Goal: Entertainment & Leisure: Consume media (video, audio)

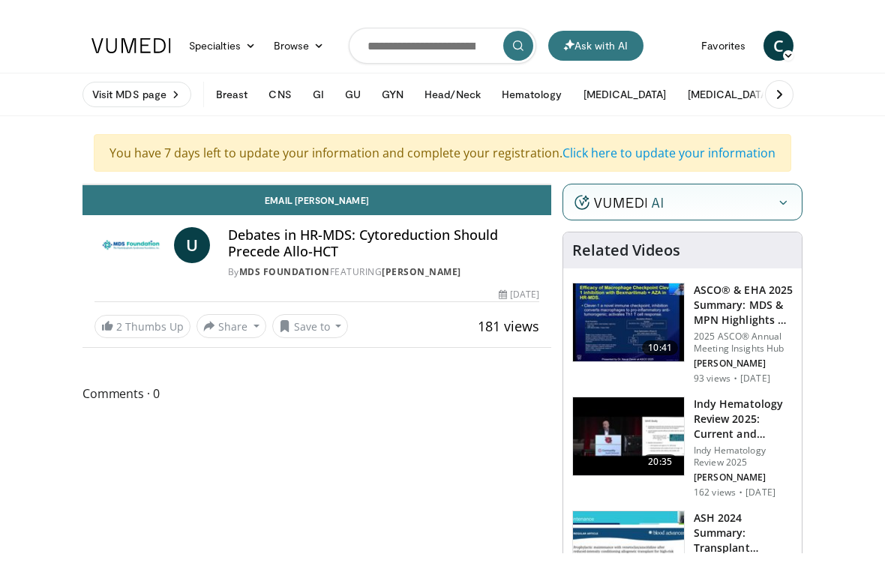
scroll to position [18, 0]
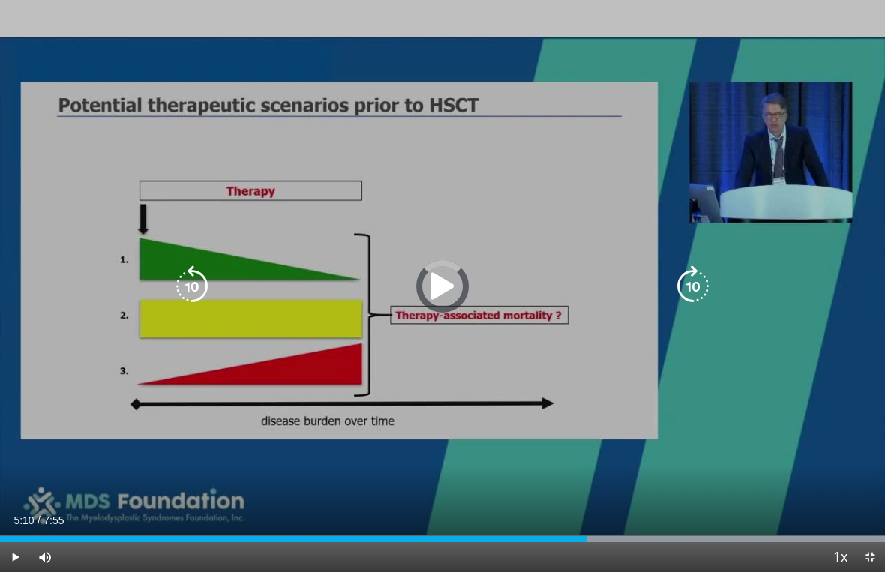
click at [581, 534] on div "Progress Bar" at bounding box center [442, 539] width 885 height 6
click at [571, 534] on div "Progress Bar" at bounding box center [294, 539] width 588 height 6
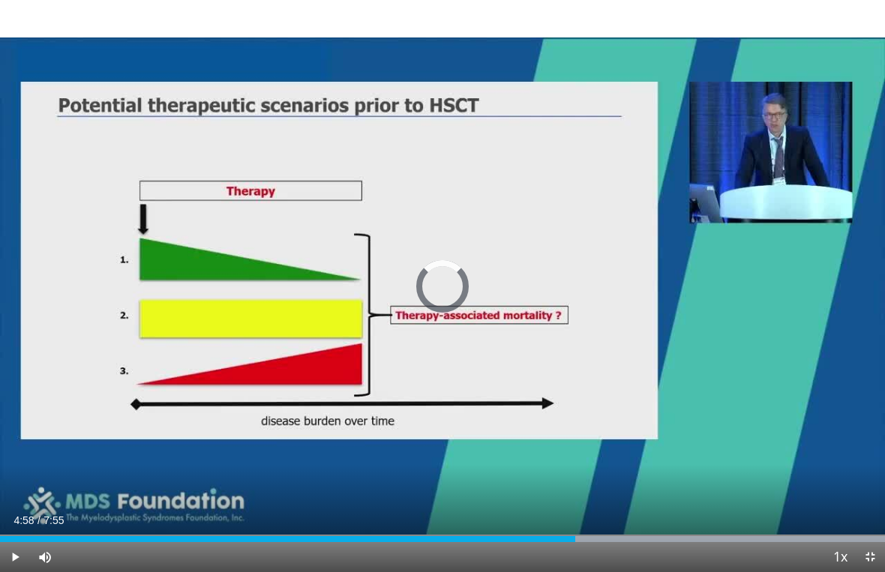
click at [556, 534] on div "Progress Bar" at bounding box center [287, 539] width 575 height 6
